Goal: Task Accomplishment & Management: Use online tool/utility

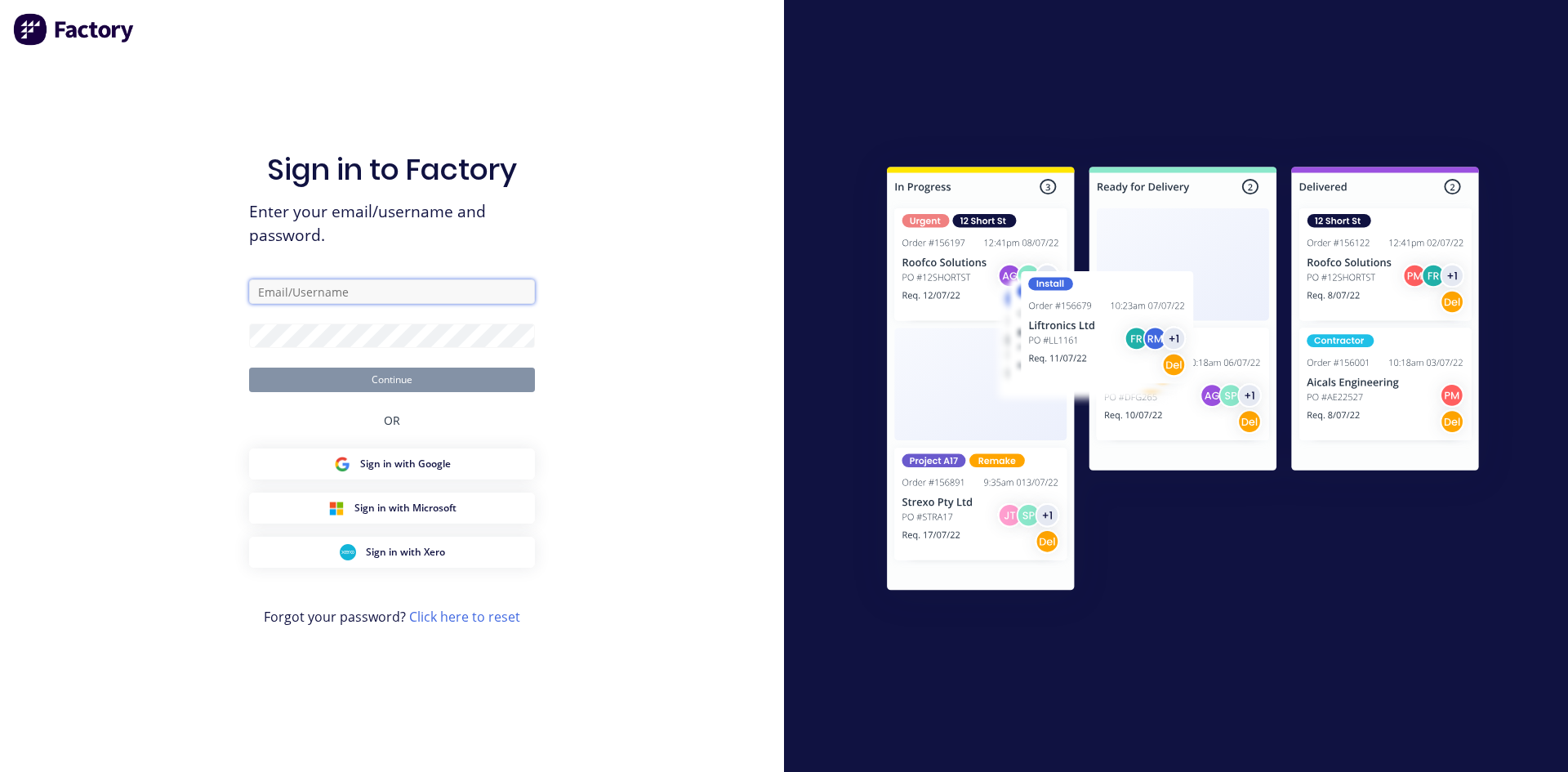
click at [332, 292] on input "text" at bounding box center [392, 292] width 286 height 25
type input "[PERSON_NAME][EMAIL_ADDRESS][DOMAIN_NAME]"
click at [249, 368] on button "Continue" at bounding box center [392, 380] width 286 height 25
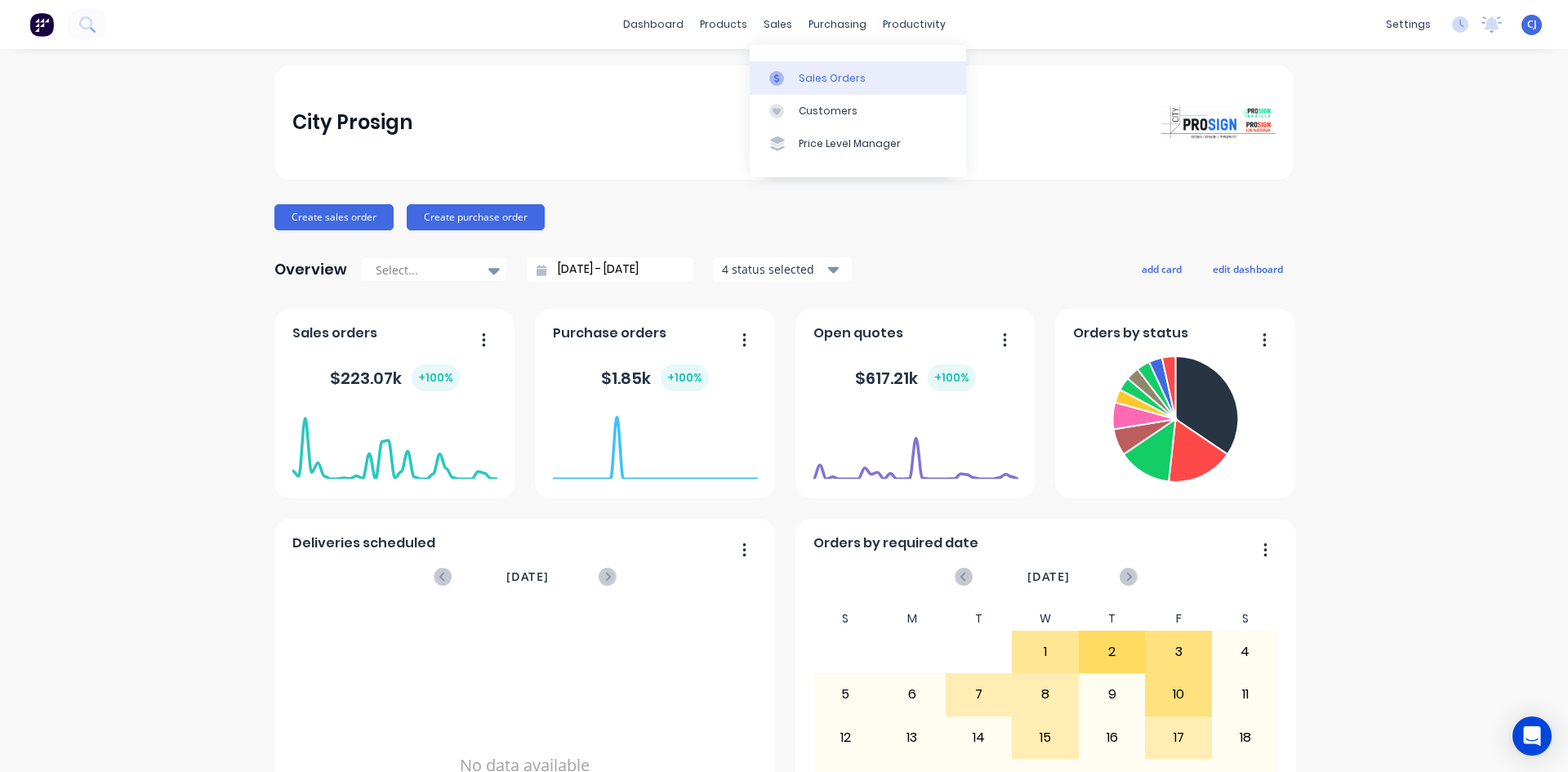
click at [791, 81] on div at bounding box center [781, 79] width 25 height 15
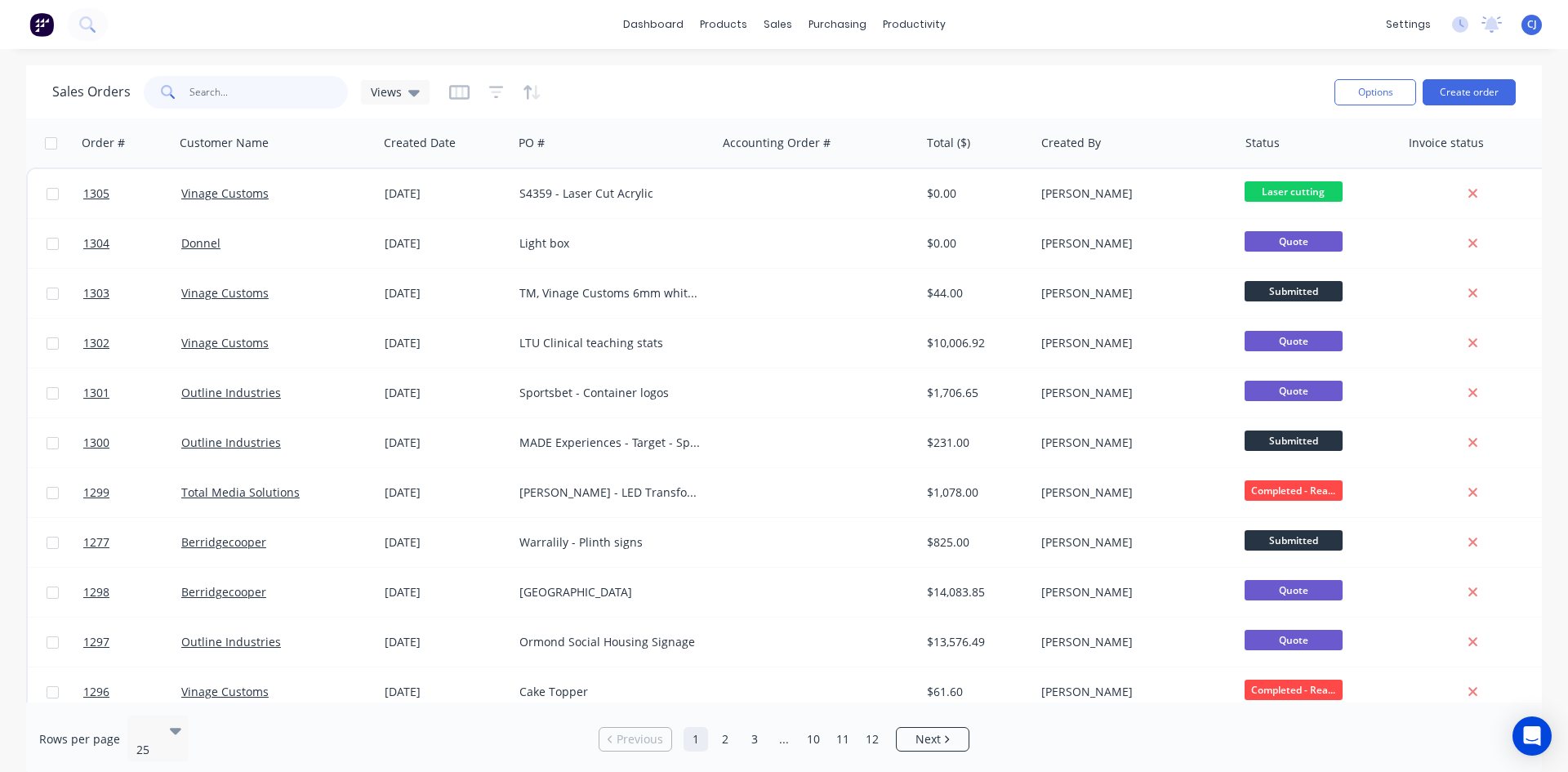
click at [280, 94] on input "text" at bounding box center [269, 93] width 159 height 33
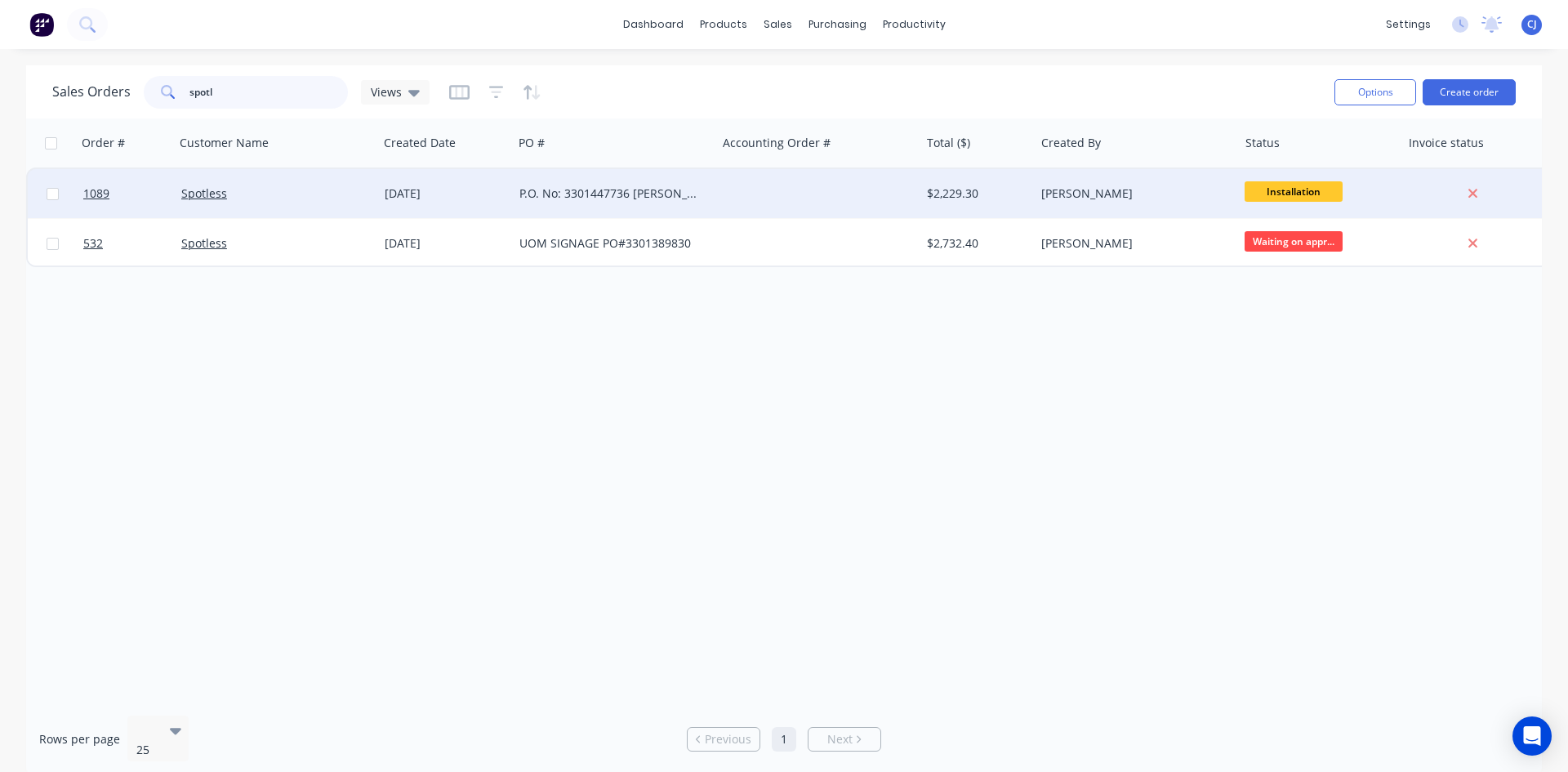
type input "spotl"
click at [1269, 193] on span "Installation" at bounding box center [1293, 192] width 98 height 20
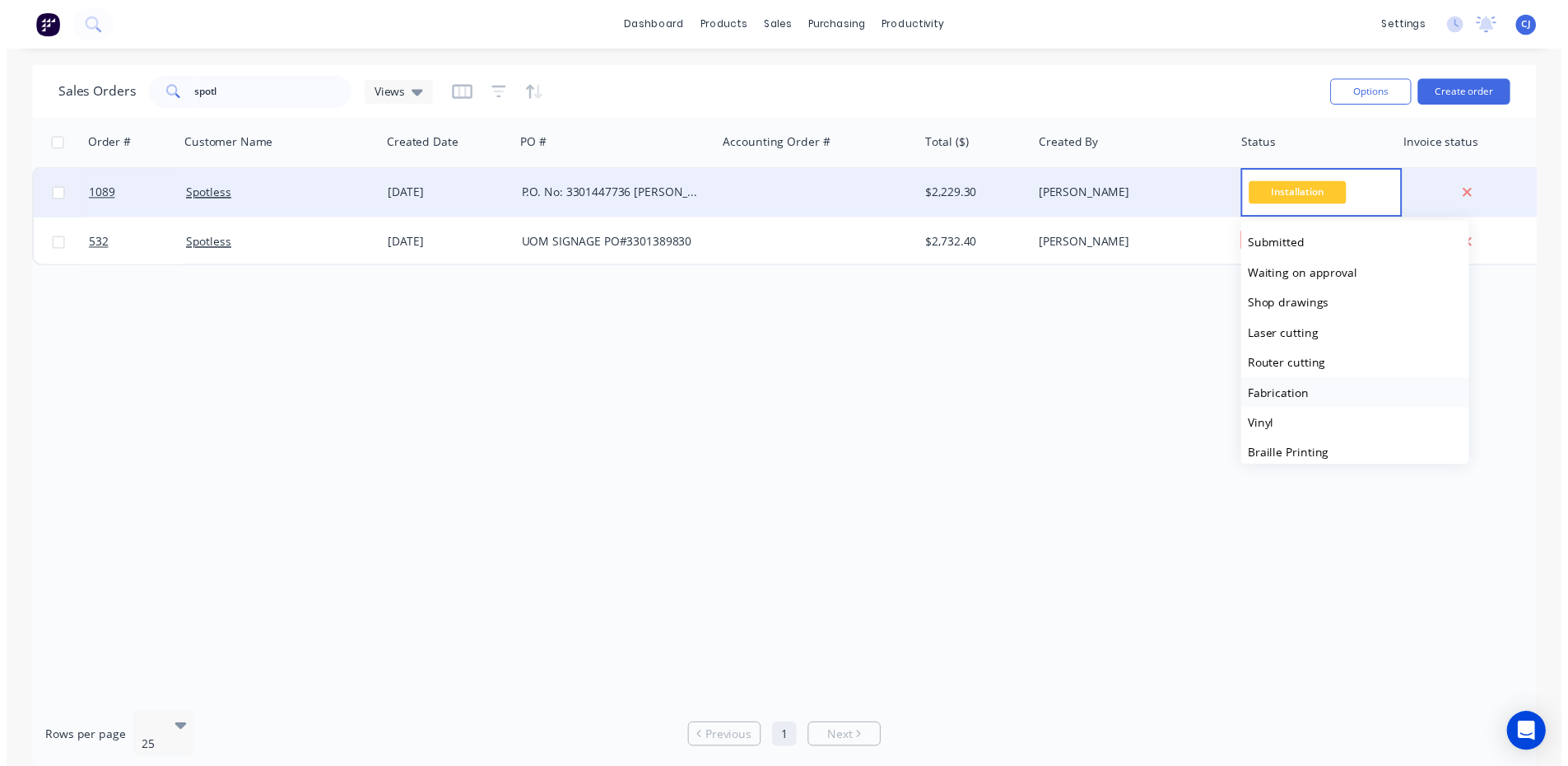
scroll to position [247, 0]
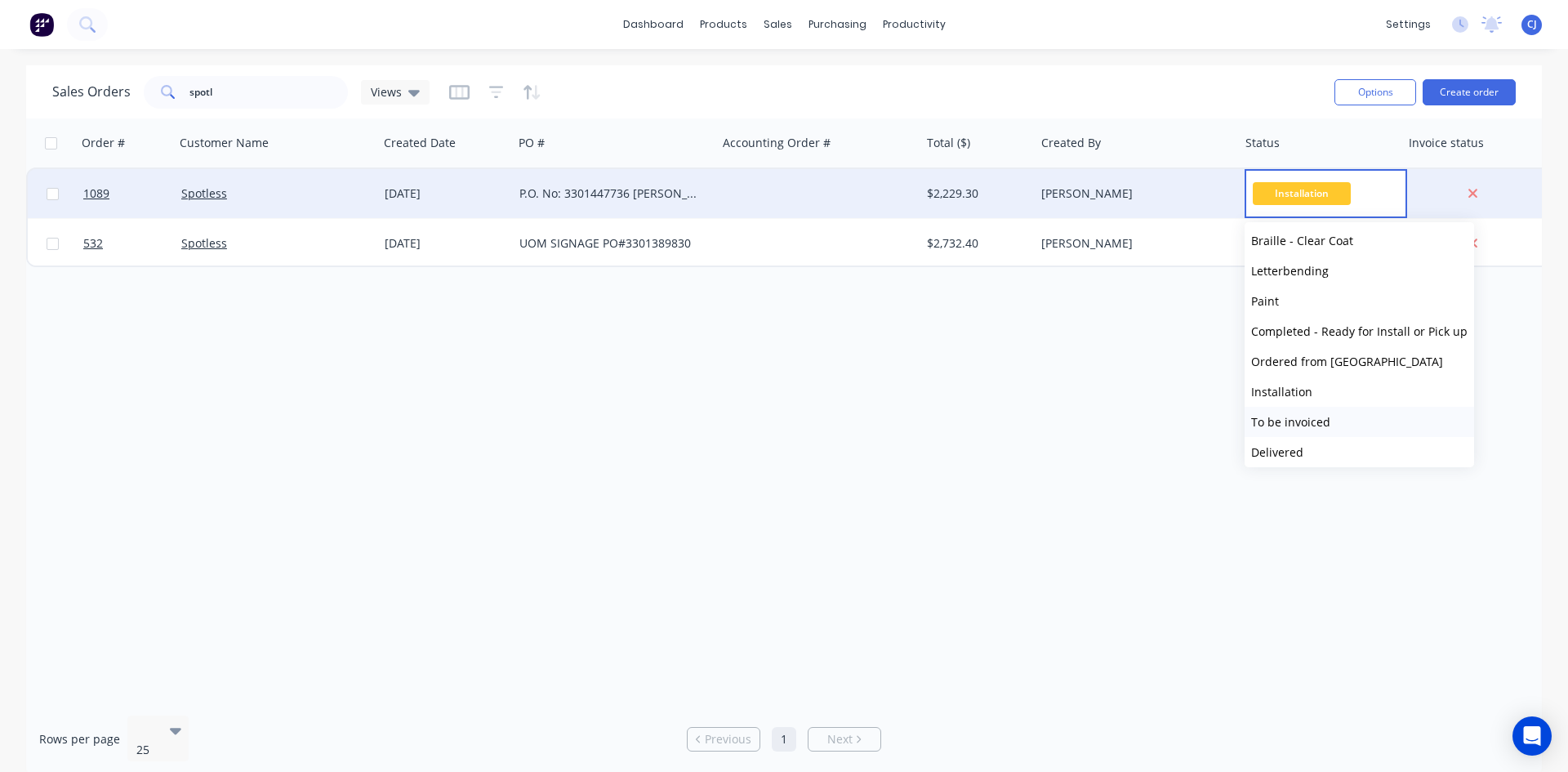
click at [1310, 422] on span "To be invoiced" at bounding box center [1290, 422] width 79 height 16
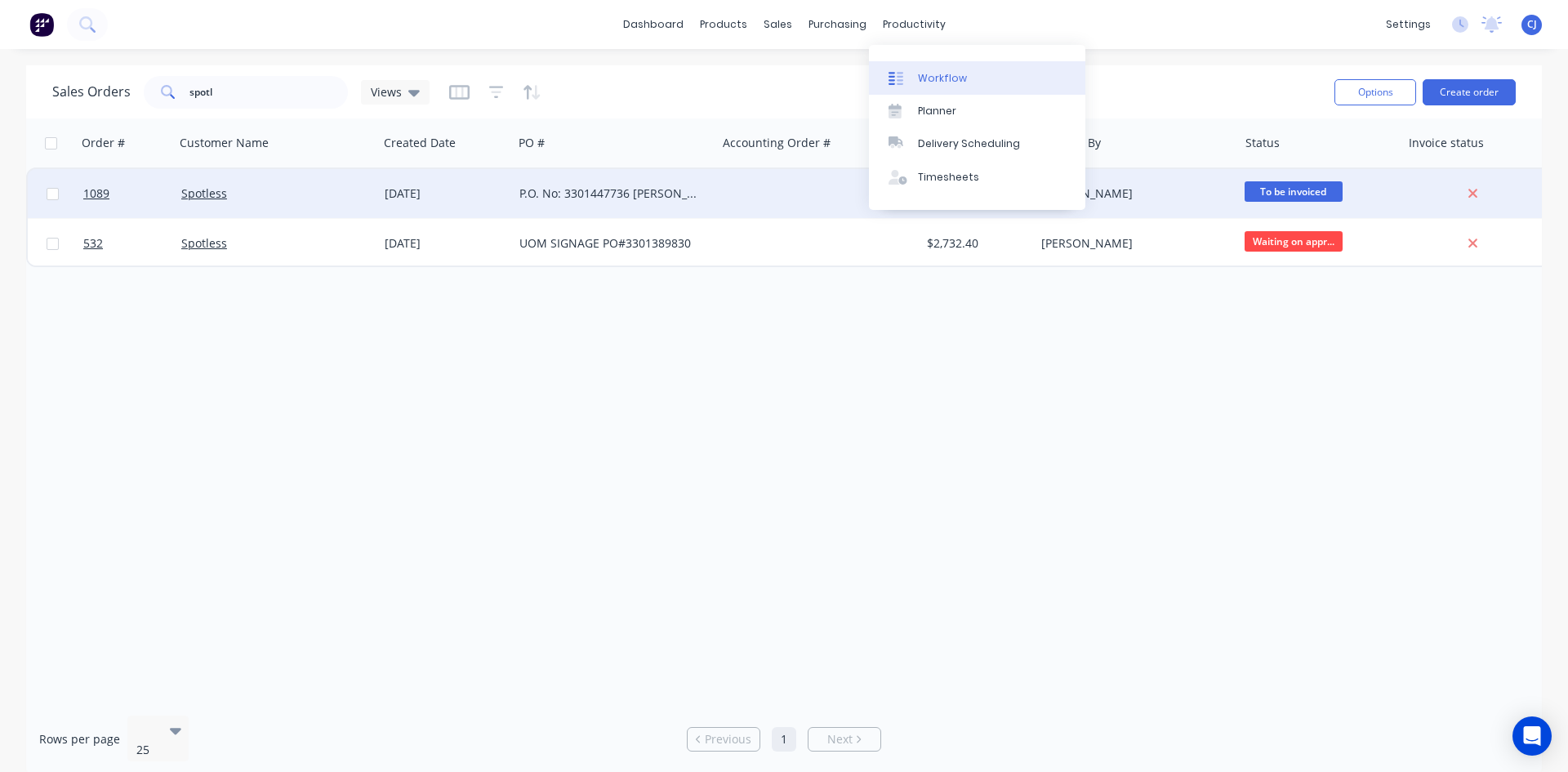
click at [913, 83] on link "Workflow" at bounding box center [977, 78] width 216 height 33
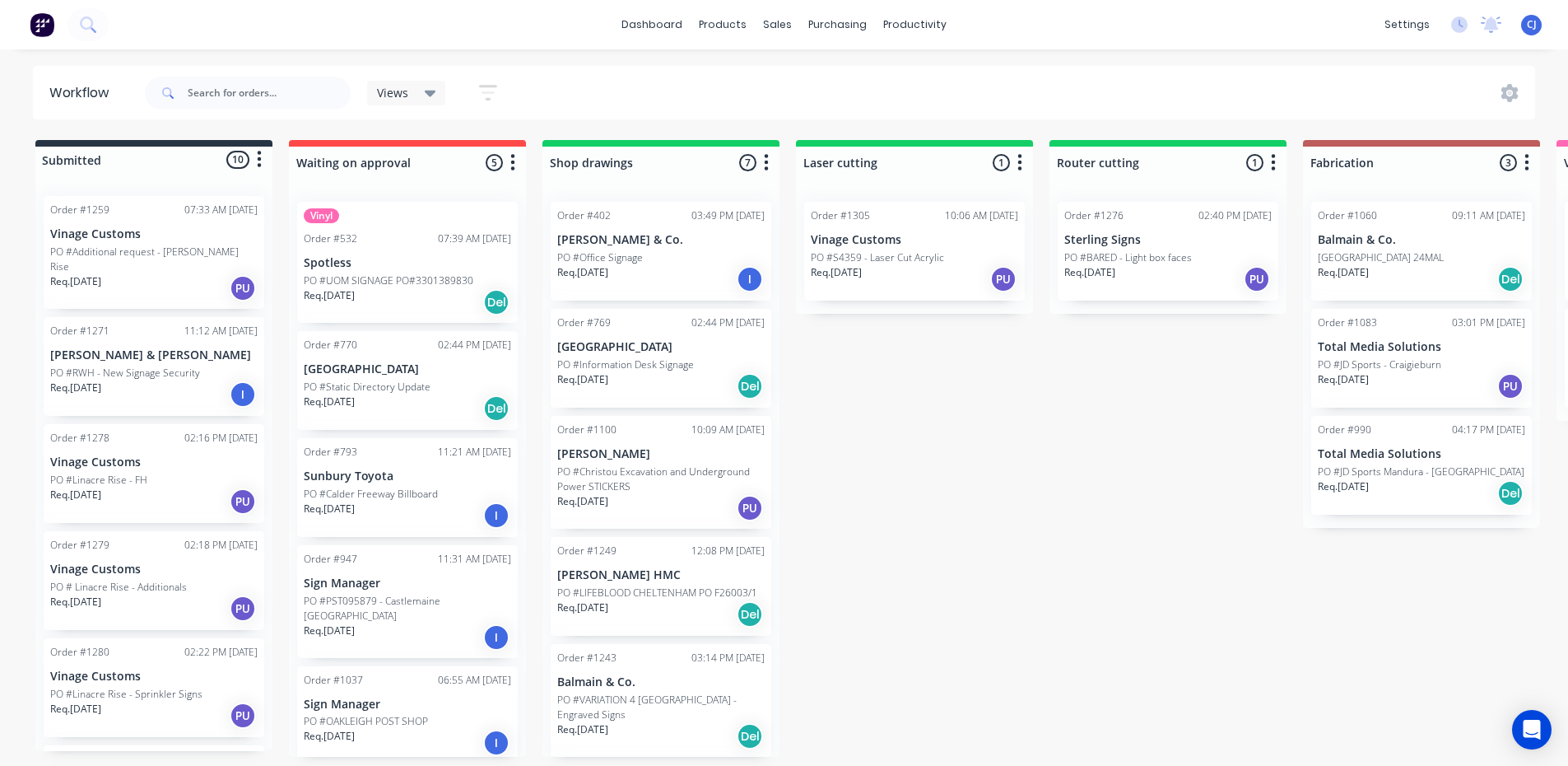
click at [147, 256] on p "PO #Additional request - [PERSON_NAME] Rise" at bounding box center [153, 260] width 208 height 30
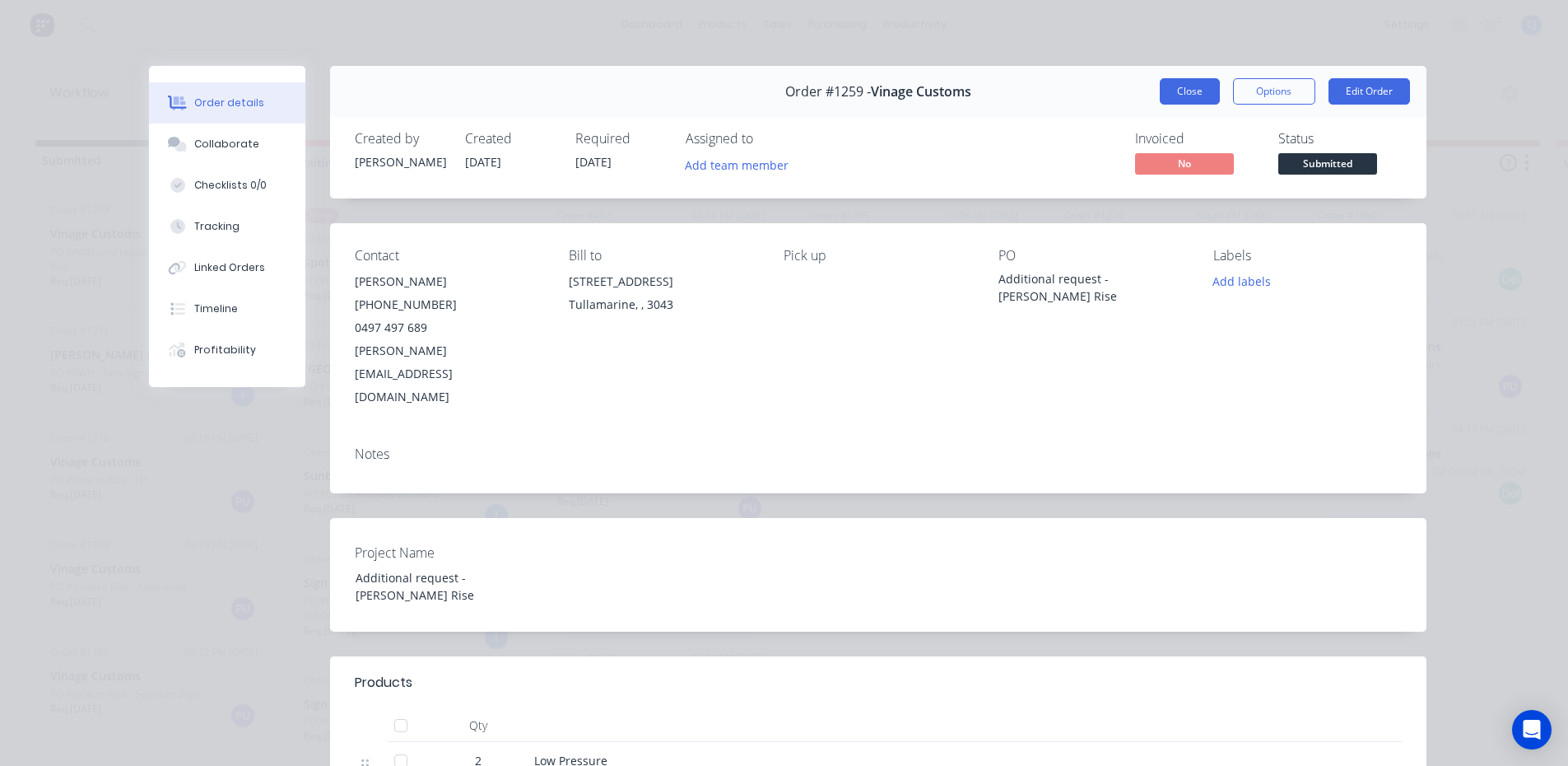
click at [1173, 96] on button "Close" at bounding box center [1189, 91] width 60 height 27
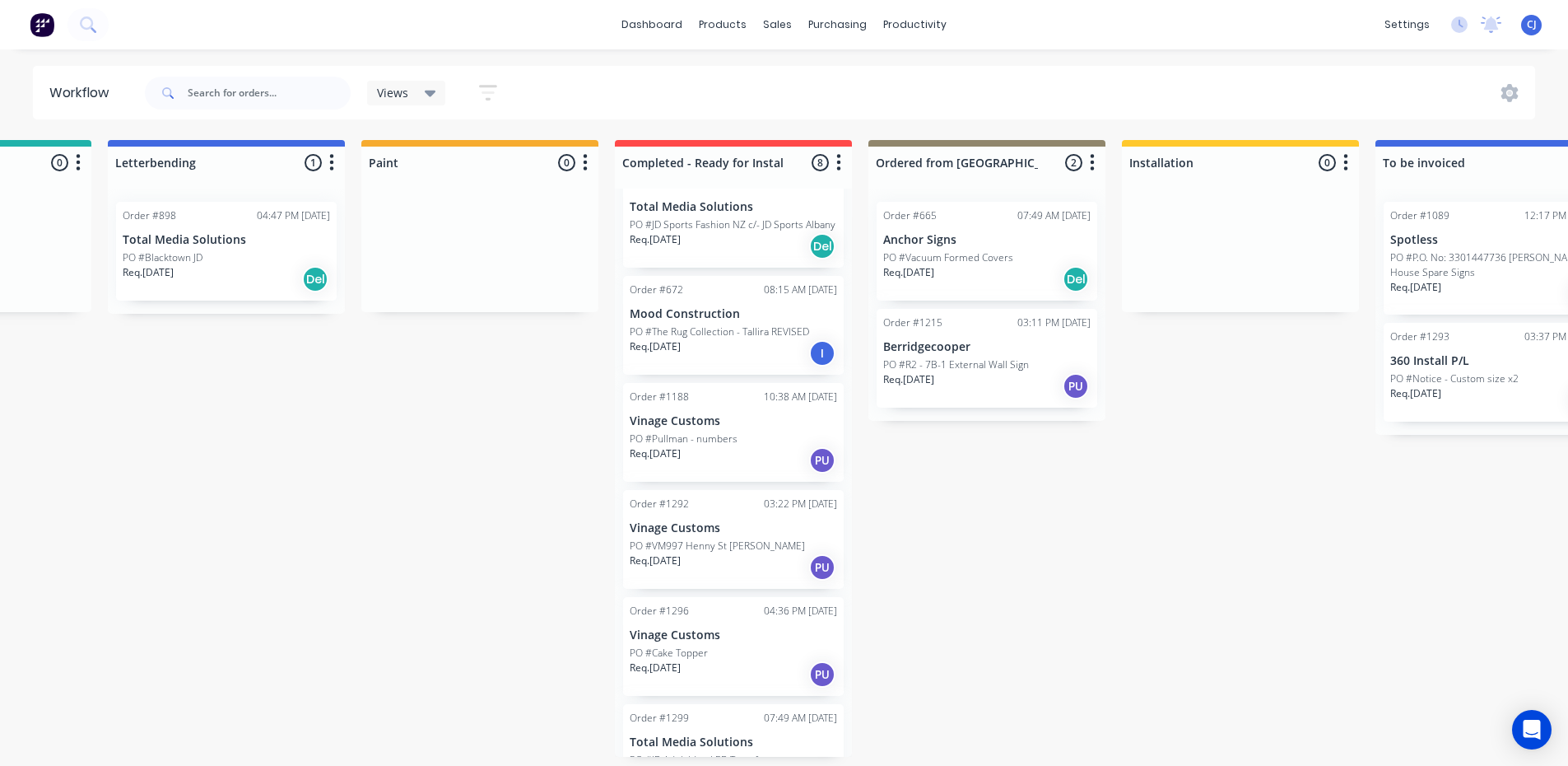
scroll to position [308, 0]
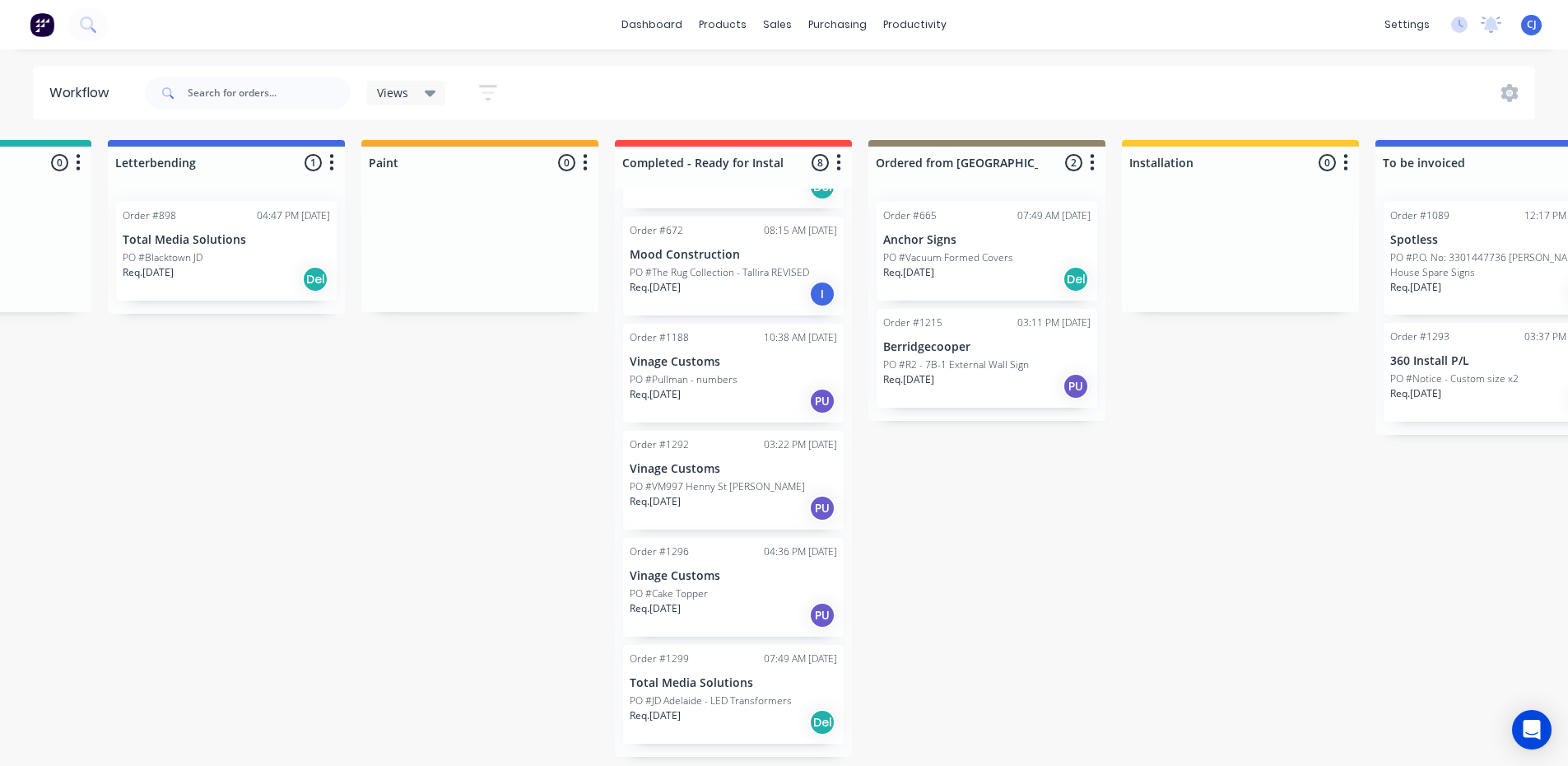
click at [728, 387] on p "PO #Pullman - numbers" at bounding box center [684, 380] width 108 height 15
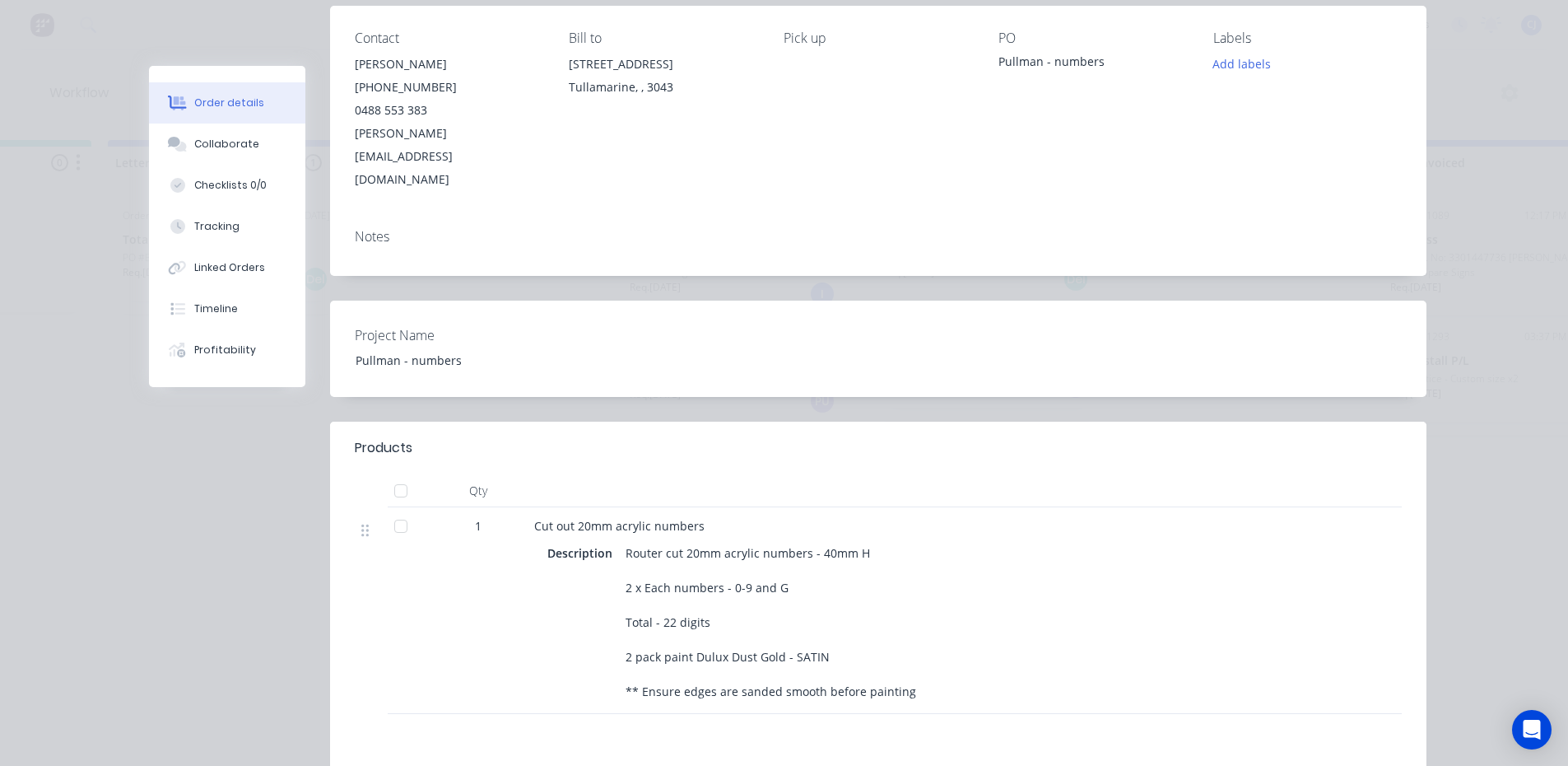
scroll to position [82, 0]
